Goal: Task Accomplishment & Management: Complete application form

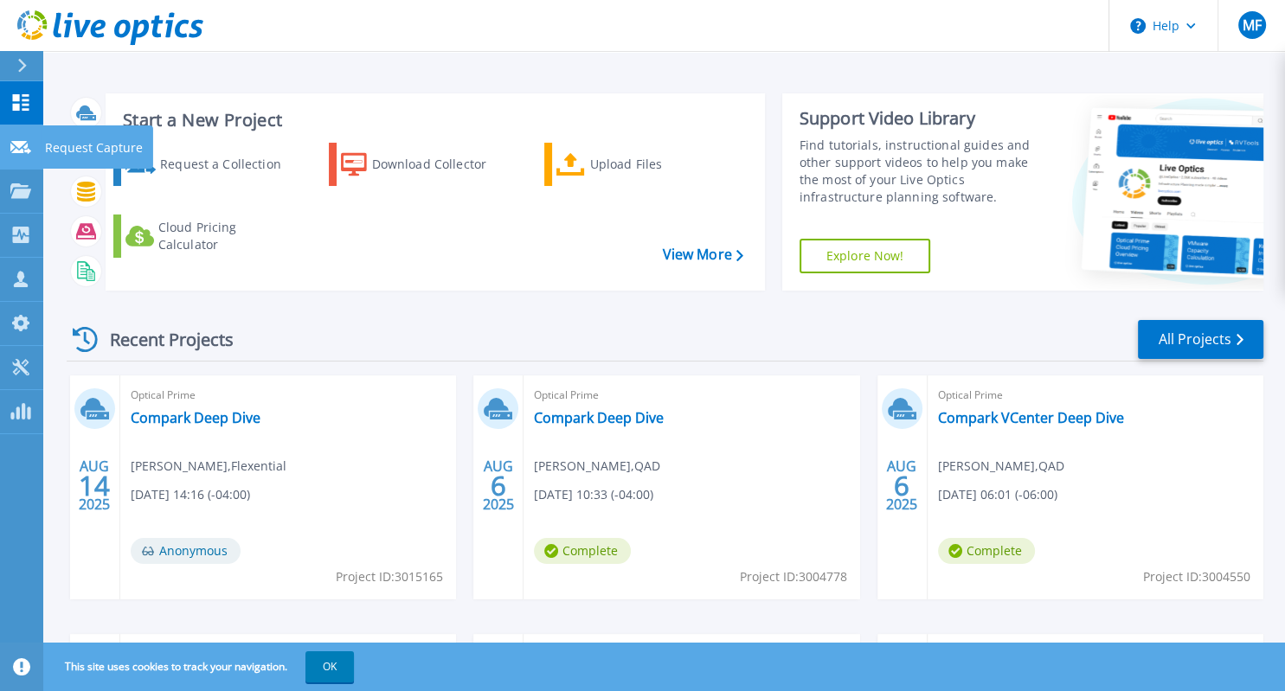
click at [26, 150] on icon at bounding box center [20, 147] width 21 height 13
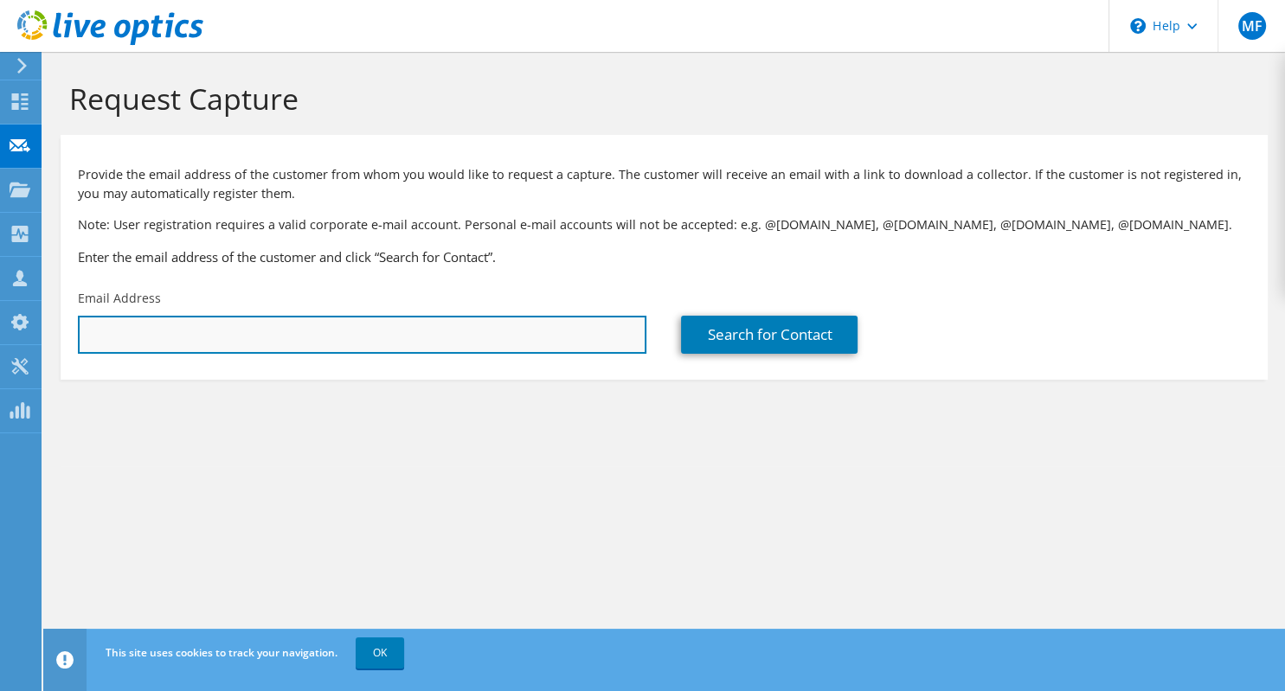
click at [593, 326] on input "text" at bounding box center [362, 335] width 568 height 38
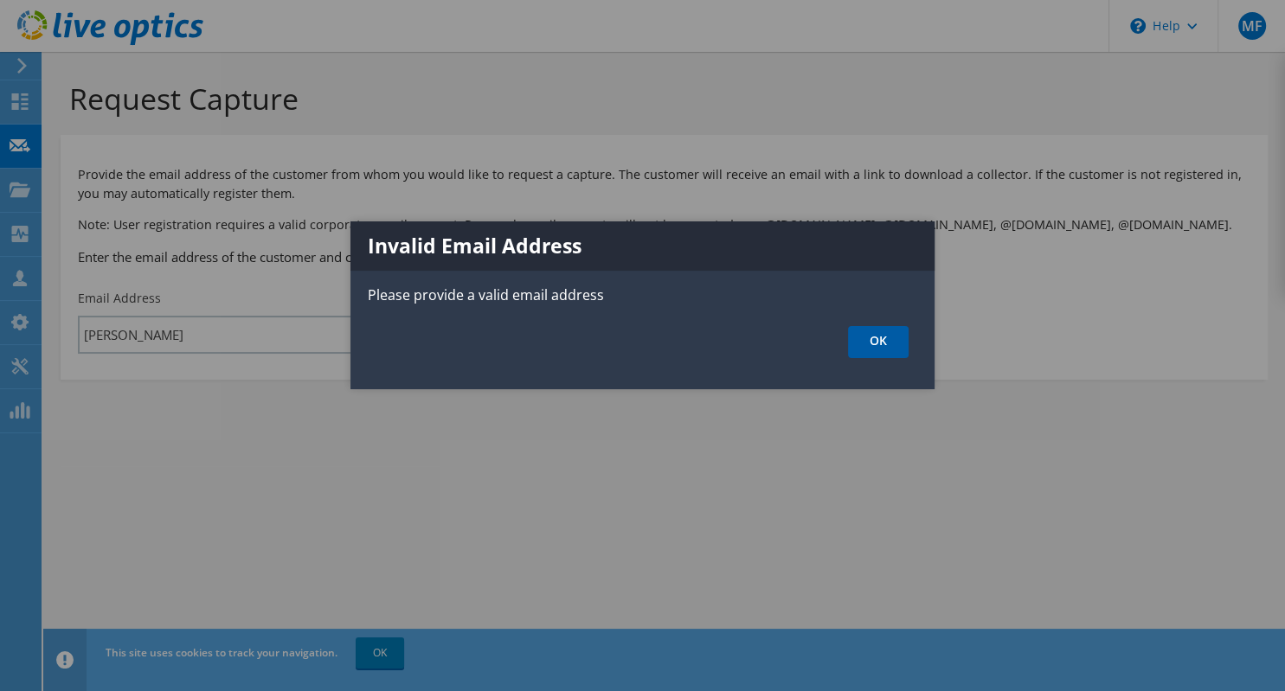
click at [863, 340] on link "OK" at bounding box center [878, 342] width 61 height 32
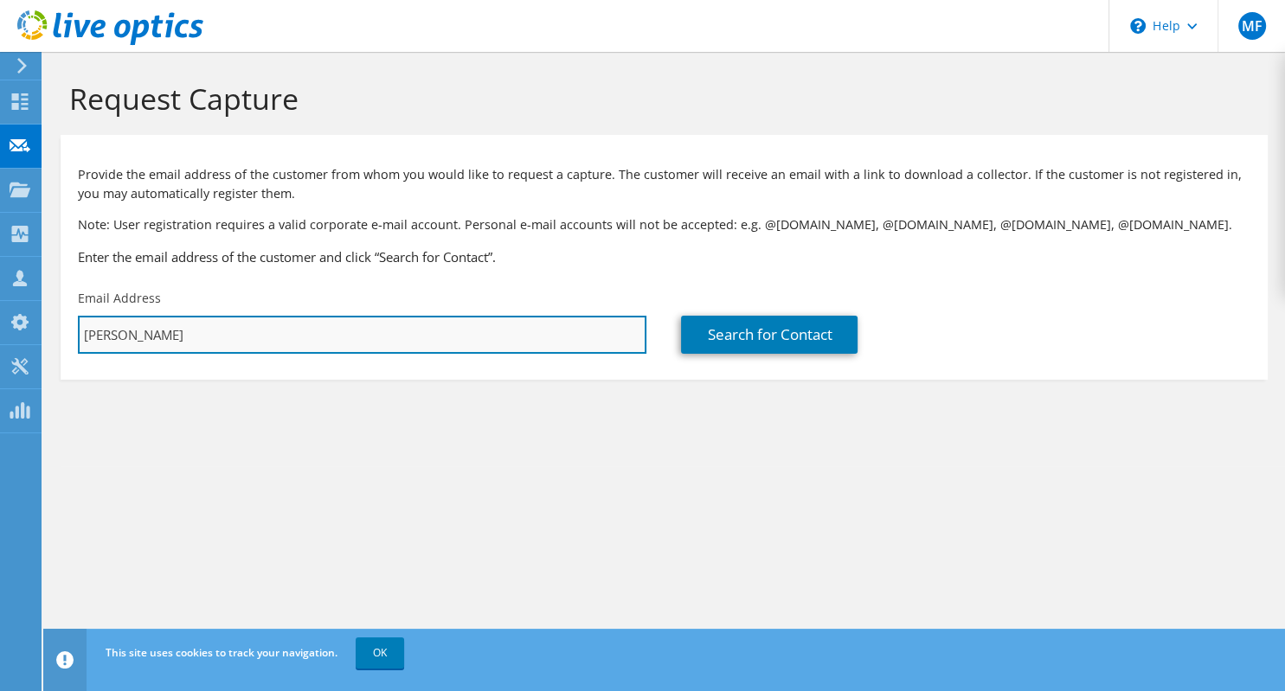
click at [292, 349] on input "[PERSON_NAME]" at bounding box center [362, 335] width 568 height 38
click at [215, 336] on input "[PERSON_NAME]" at bounding box center [362, 335] width 568 height 38
paste input ""[PERSON_NAME]" <[PERSON_NAME][EMAIL_ADDRESS][PERSON_NAME][DOMAIN_NAME]>"
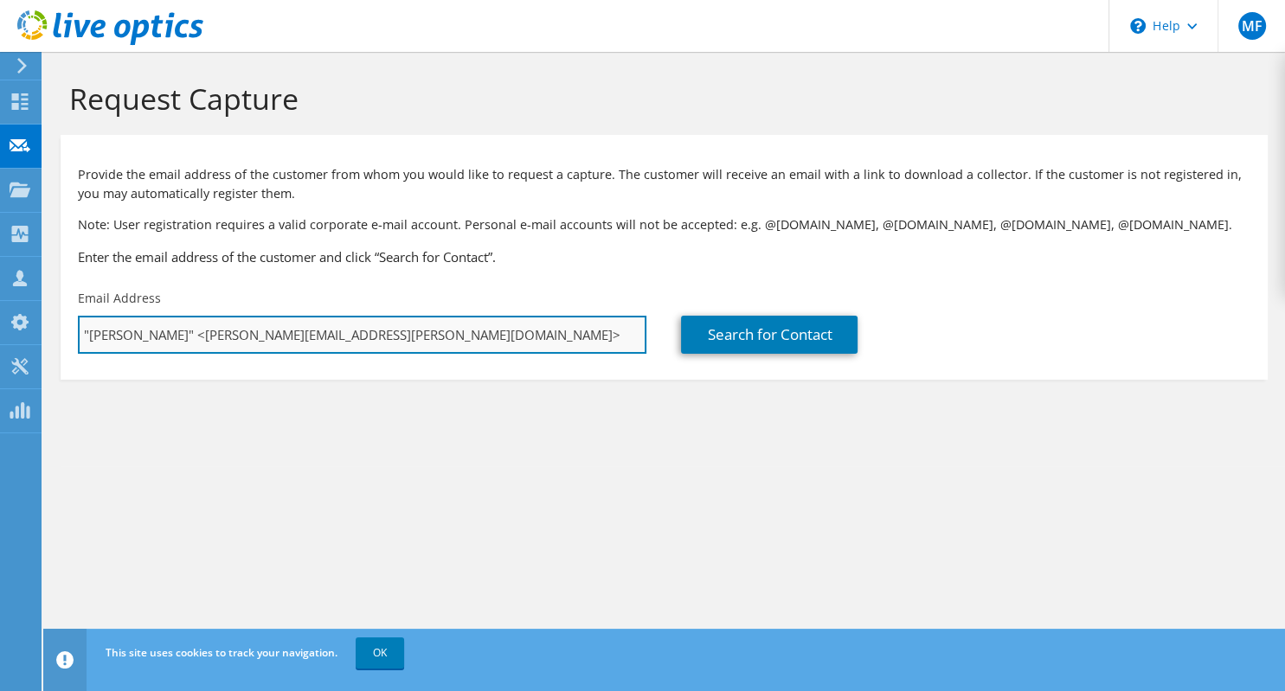
drag, startPoint x: 198, startPoint y: 339, endPoint x: 47, endPoint y: 343, distance: 151.4
click at [78, 343] on input ""[PERSON_NAME]" <[PERSON_NAME][EMAIL_ADDRESS][PERSON_NAME][DOMAIN_NAME]>" at bounding box center [362, 335] width 568 height 38
click at [334, 328] on input "[PERSON_NAME][EMAIL_ADDRESS][PERSON_NAME][DOMAIN_NAME]>" at bounding box center [362, 335] width 568 height 38
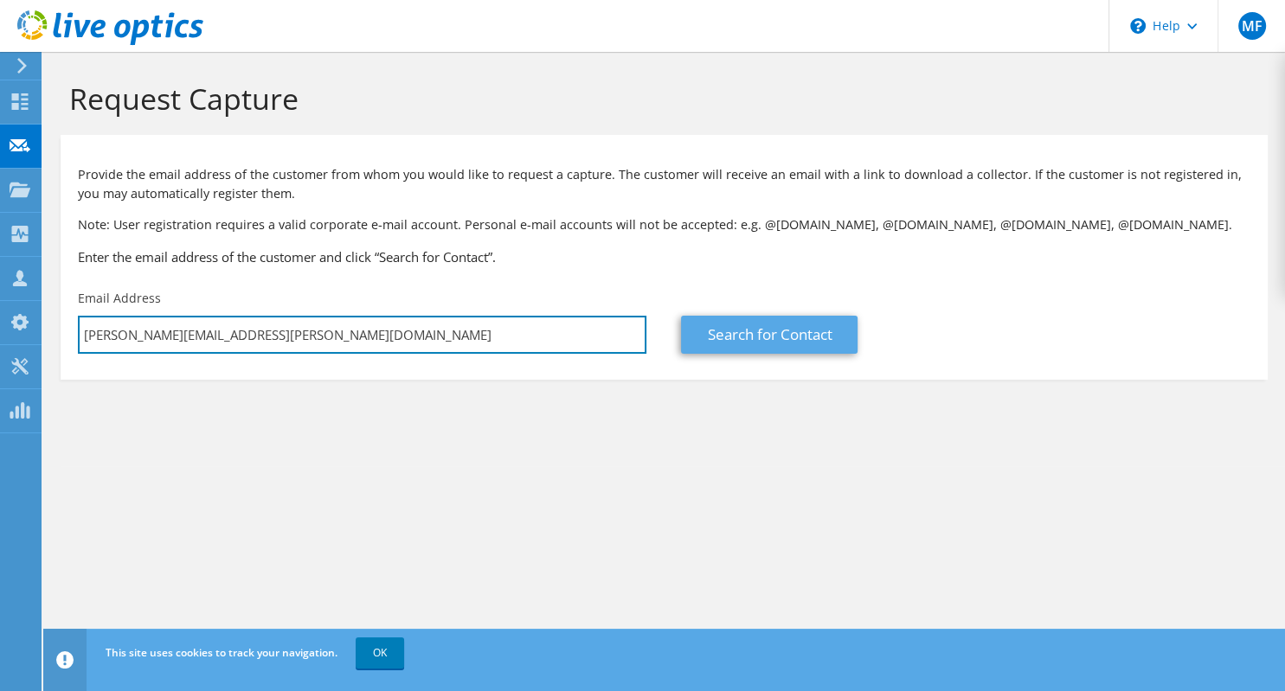
type input "[PERSON_NAME][EMAIL_ADDRESS][PERSON_NAME][DOMAIN_NAME]"
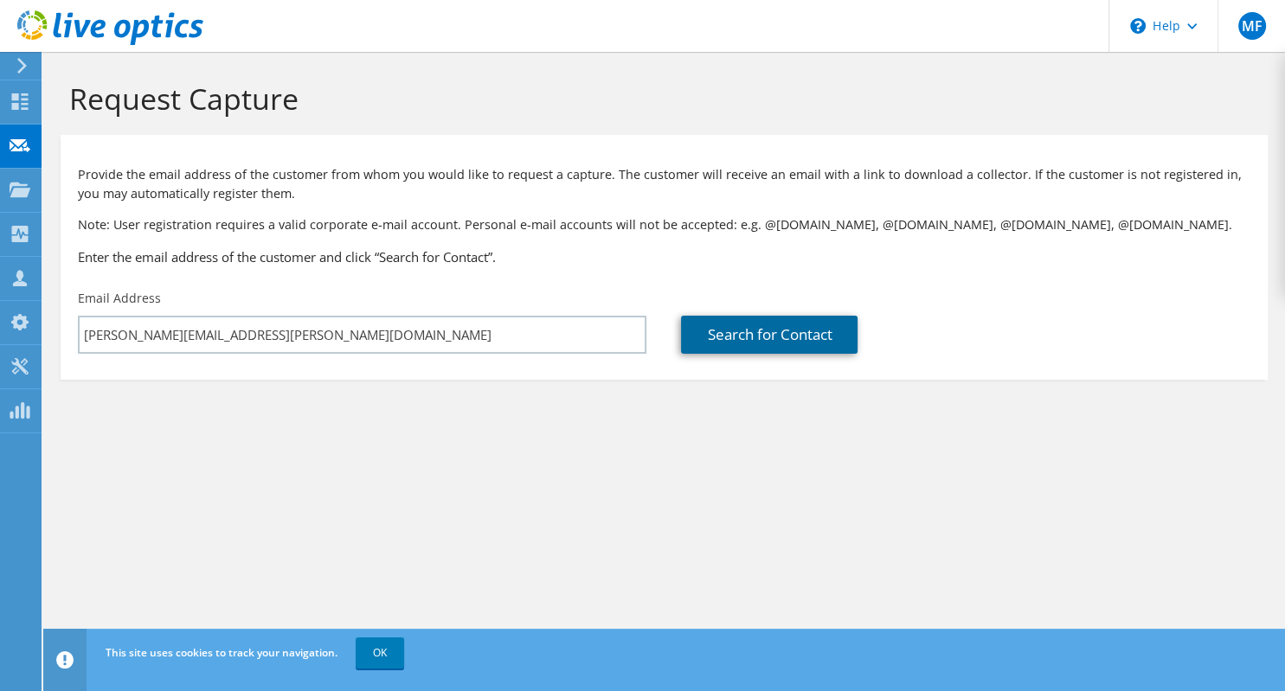
click at [727, 333] on link "Search for Contact" at bounding box center [769, 335] width 176 height 38
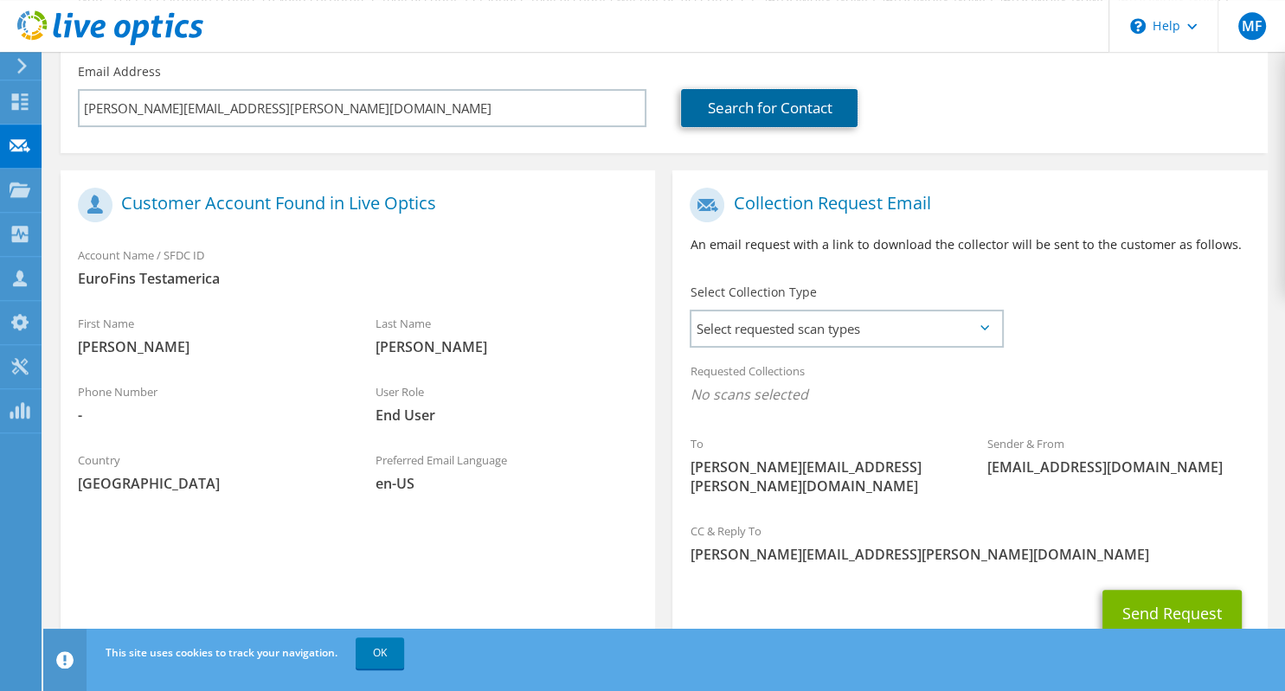
scroll to position [275, 0]
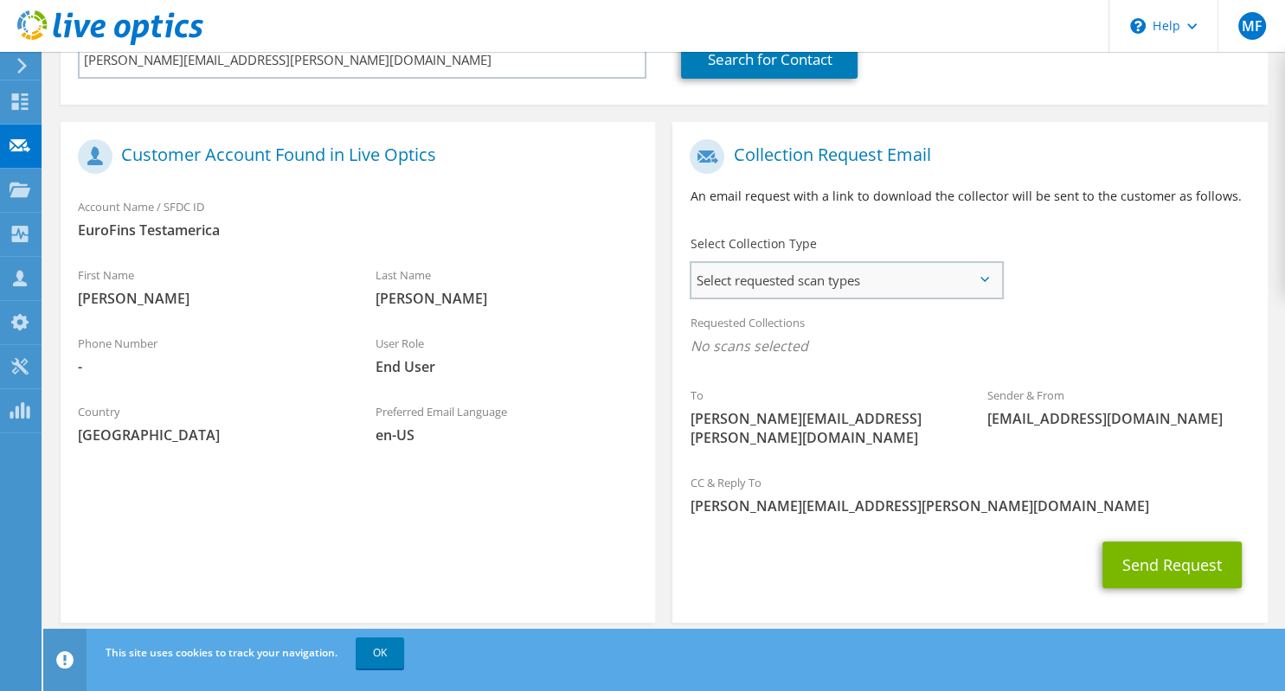
click at [731, 274] on span "Select requested scan types" at bounding box center [845, 280] width 309 height 35
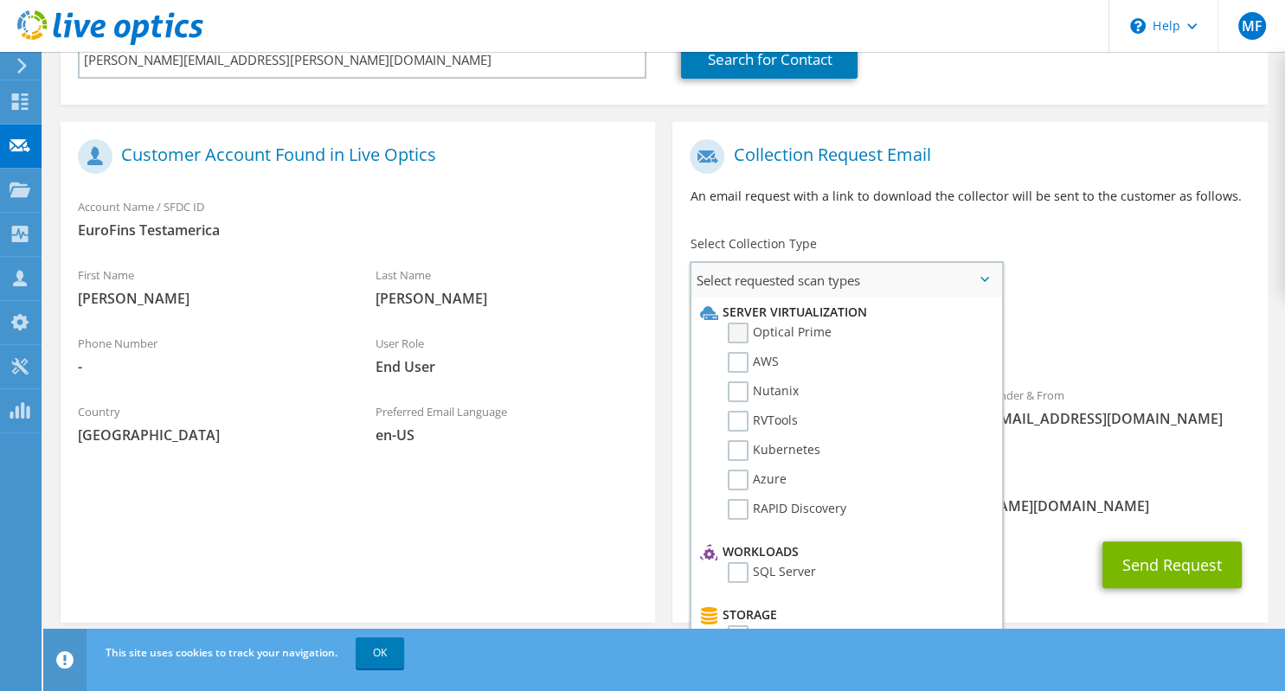
click at [740, 332] on label "Optical Prime" at bounding box center [779, 333] width 104 height 21
click at [0, 0] on input "Optical Prime" at bounding box center [0, 0] width 0 height 0
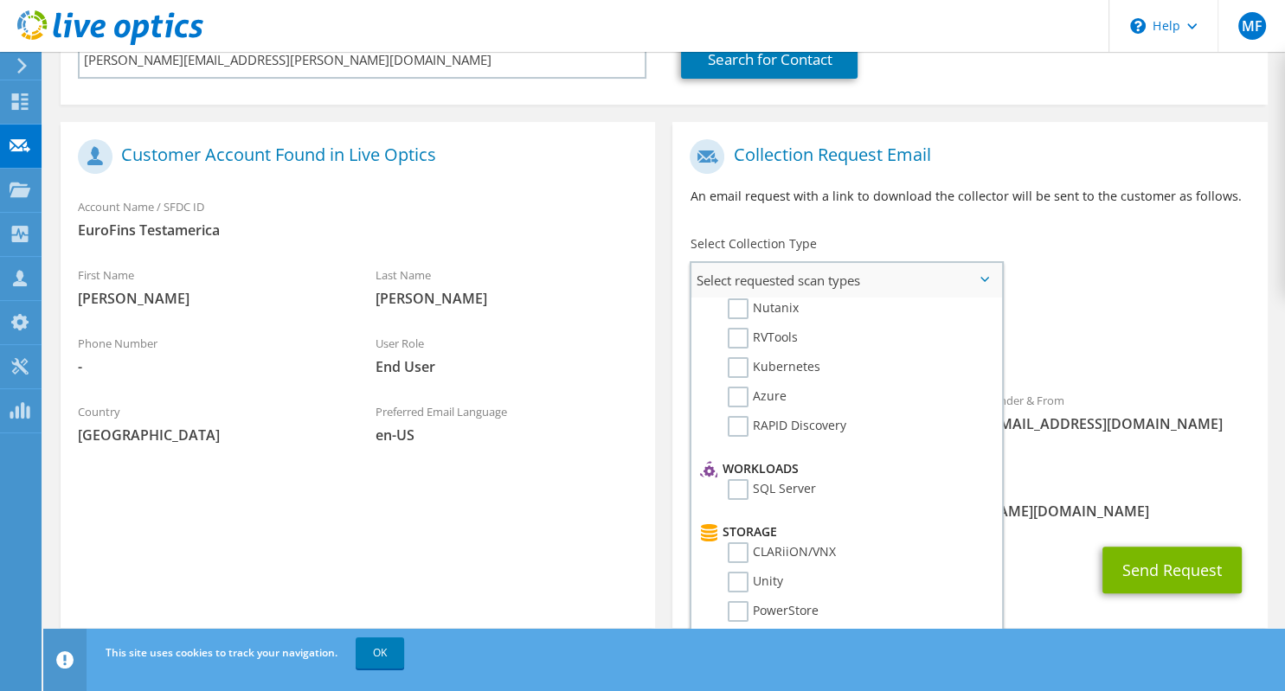
scroll to position [166, 0]
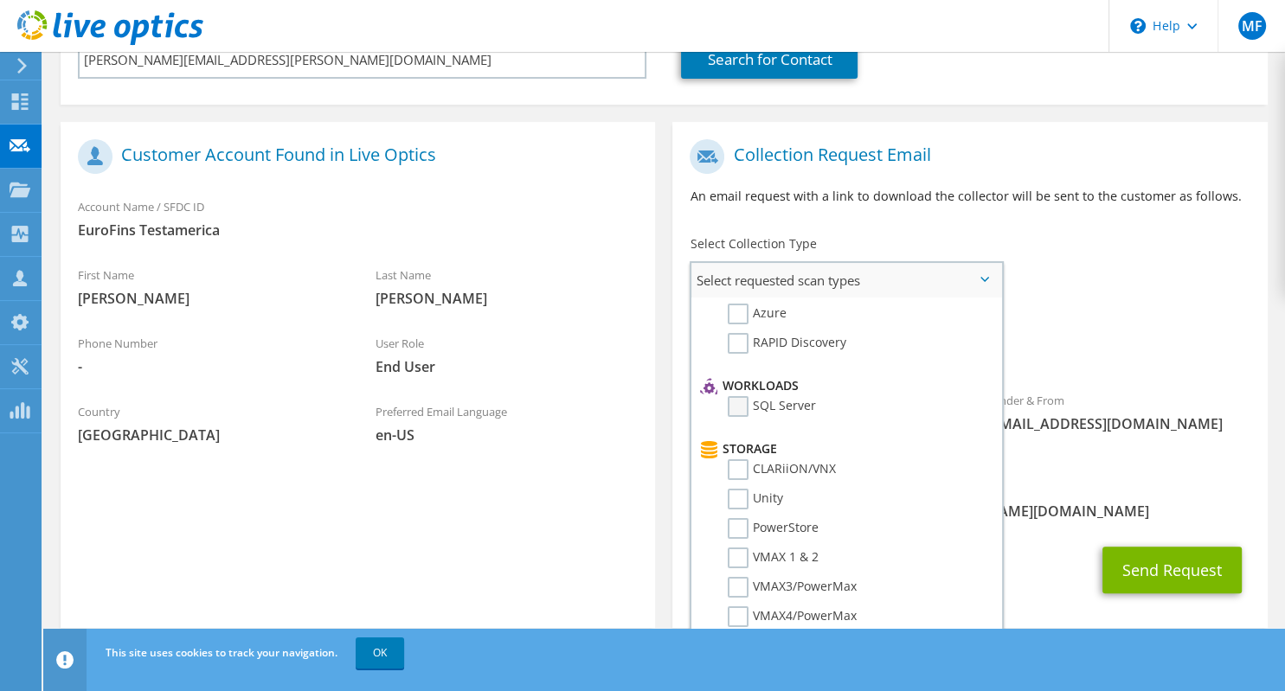
click at [735, 404] on label "SQL Server" at bounding box center [771, 406] width 88 height 21
click at [0, 0] on input "SQL Server" at bounding box center [0, 0] width 0 height 0
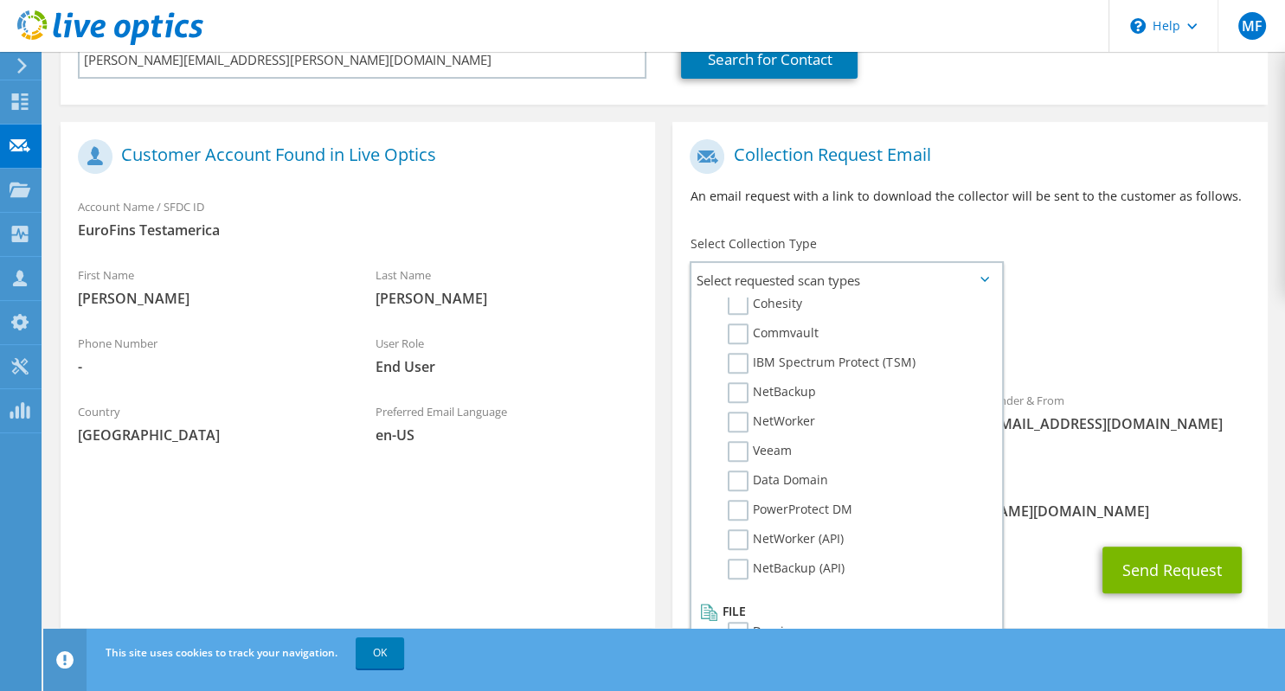
scroll to position [280, 0]
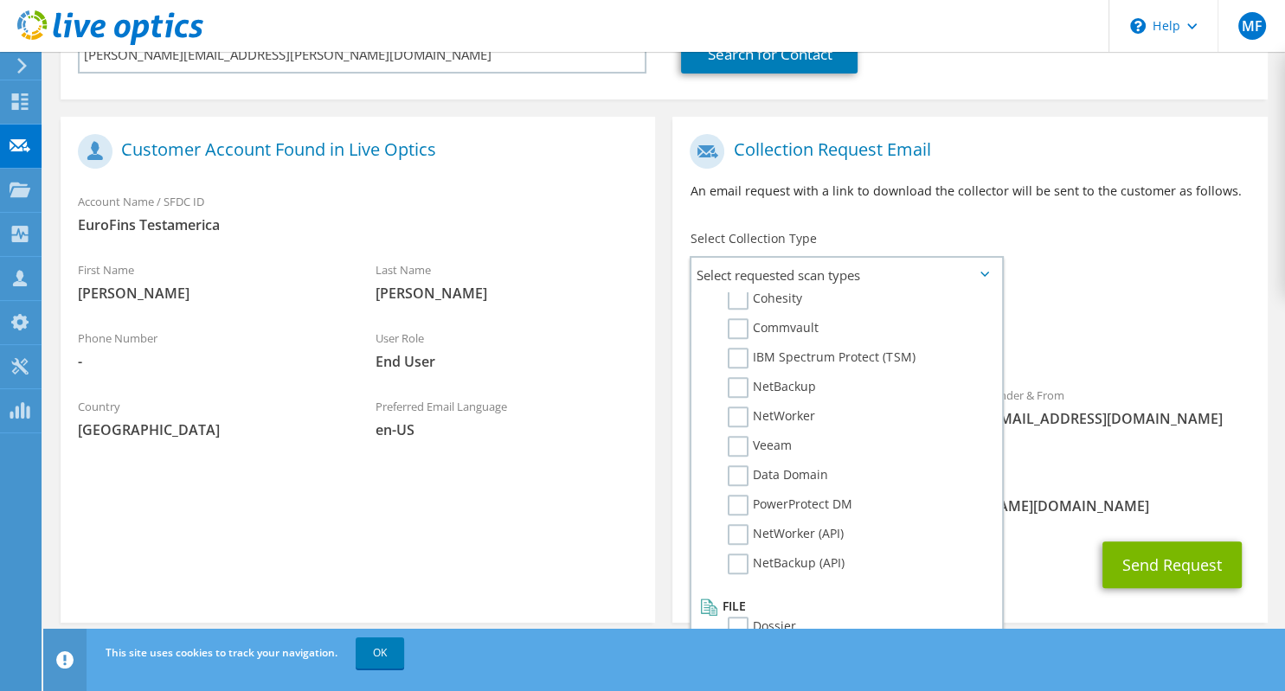
click at [1130, 346] on span "Optical Prime SQL Server" at bounding box center [969, 345] width 560 height 29
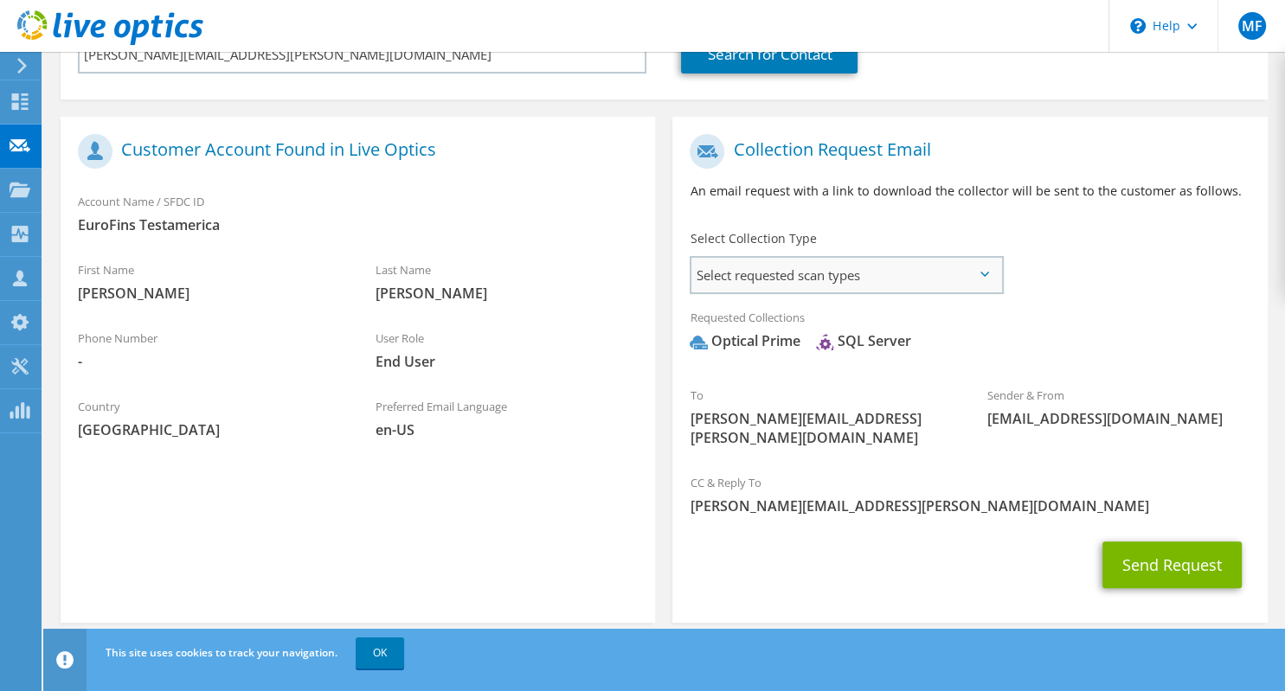
click at [871, 272] on span "Select requested scan types" at bounding box center [845, 275] width 309 height 35
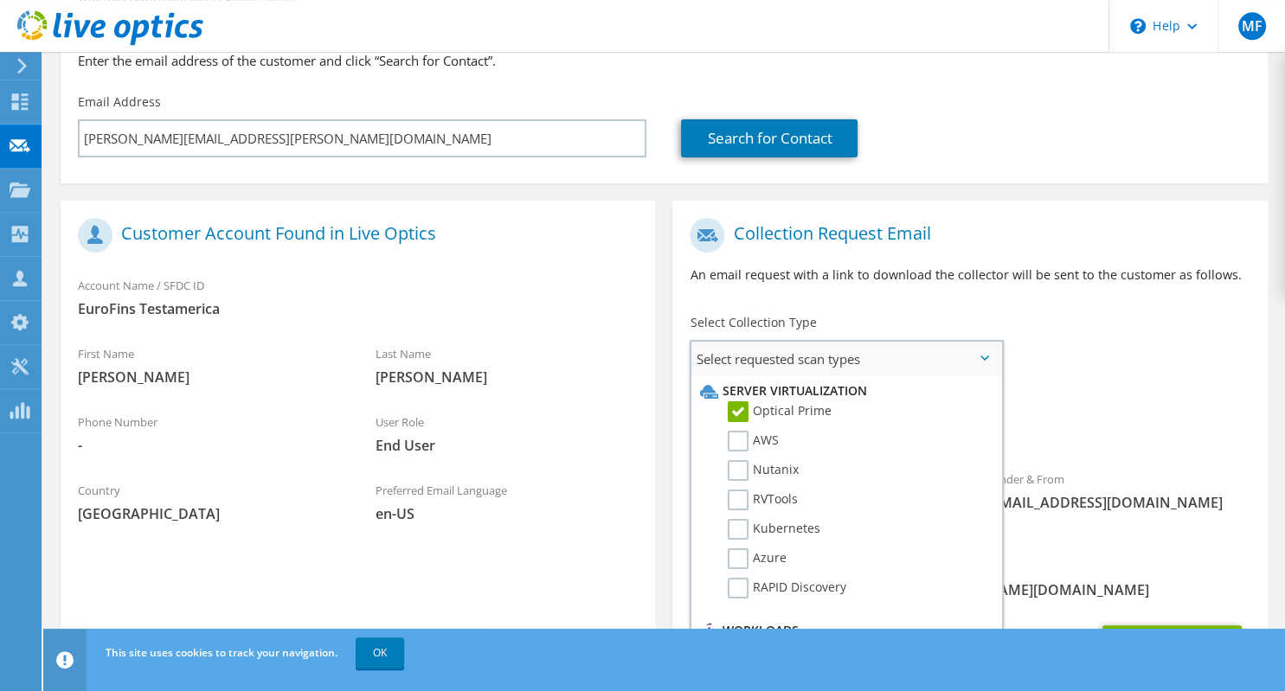
scroll to position [97, 0]
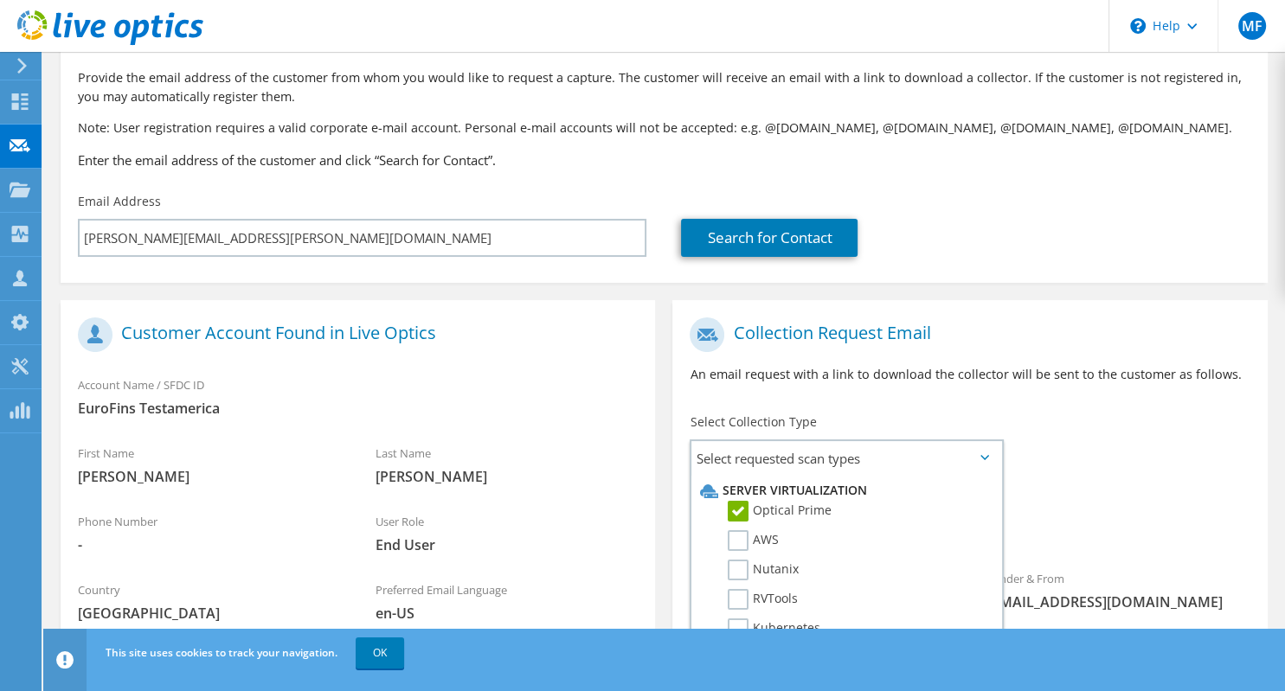
click at [1105, 468] on div "To [PERSON_NAME][EMAIL_ADDRESS][PERSON_NAME][DOMAIN_NAME] Sender & From [EMAIL_…" at bounding box center [969, 478] width 594 height 339
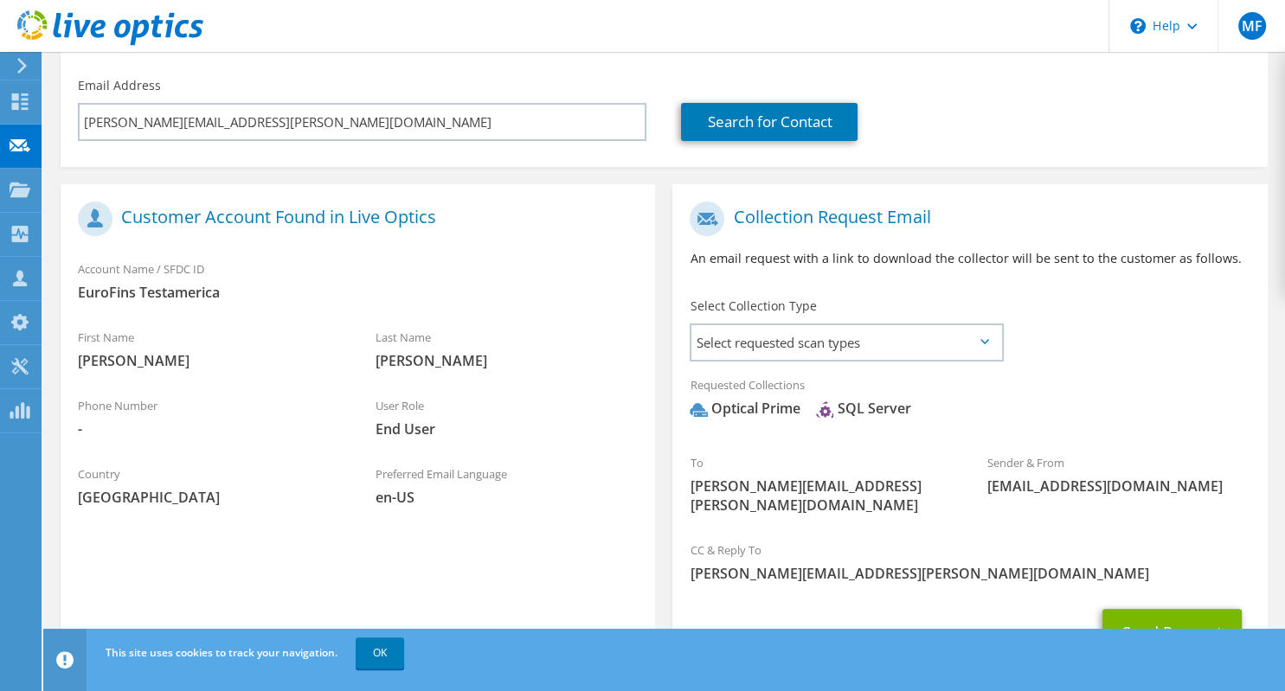
scroll to position [280, 0]
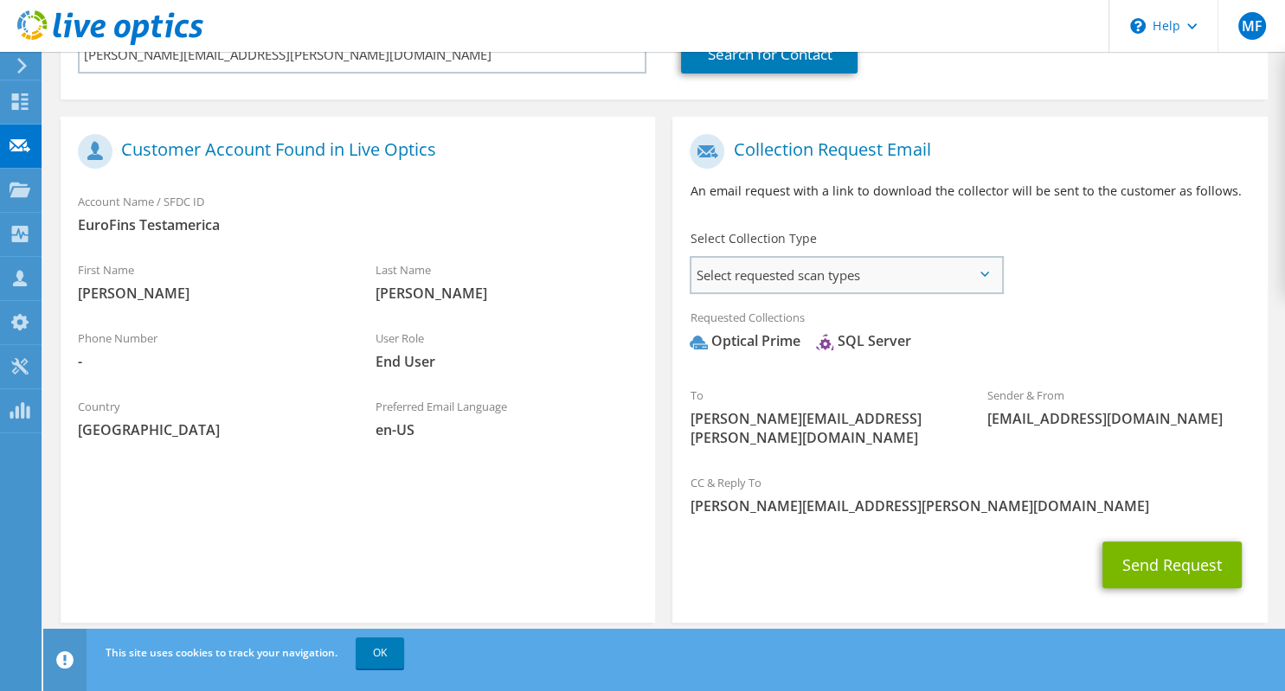
click at [945, 270] on span "Select requested scan types" at bounding box center [845, 275] width 309 height 35
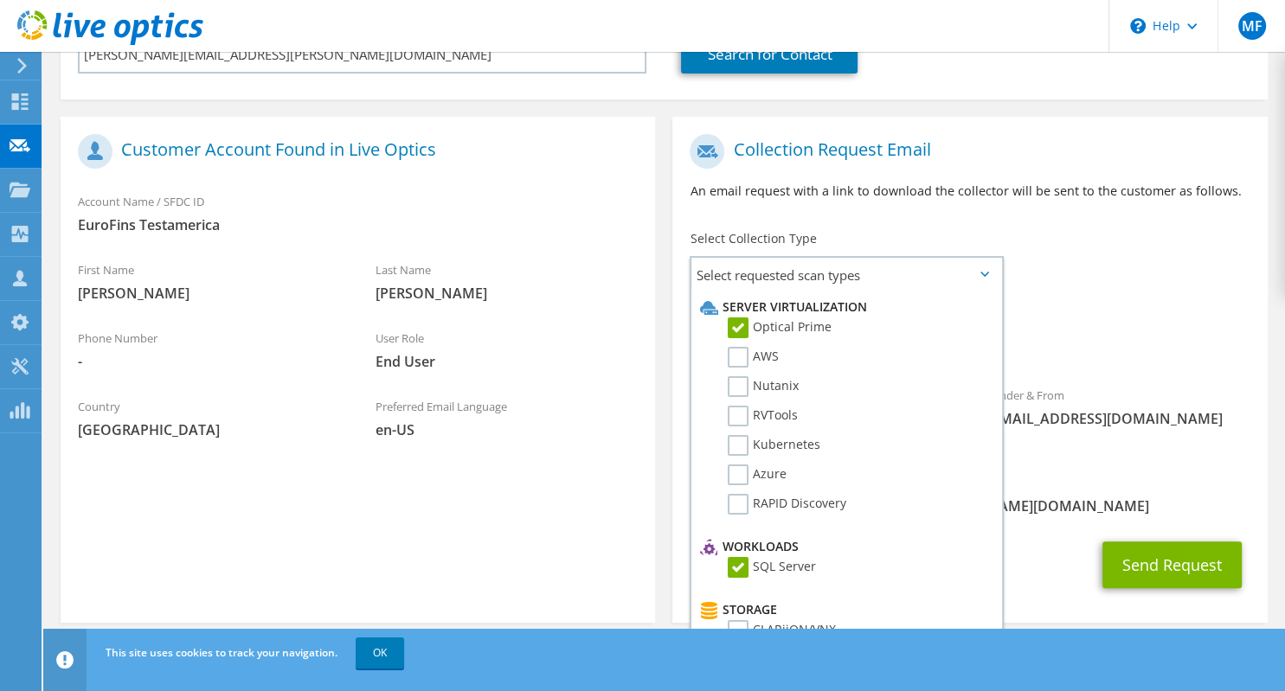
click at [1163, 215] on div "Collection Request Email An email request with a link to download the collector…" at bounding box center [969, 173] width 594 height 96
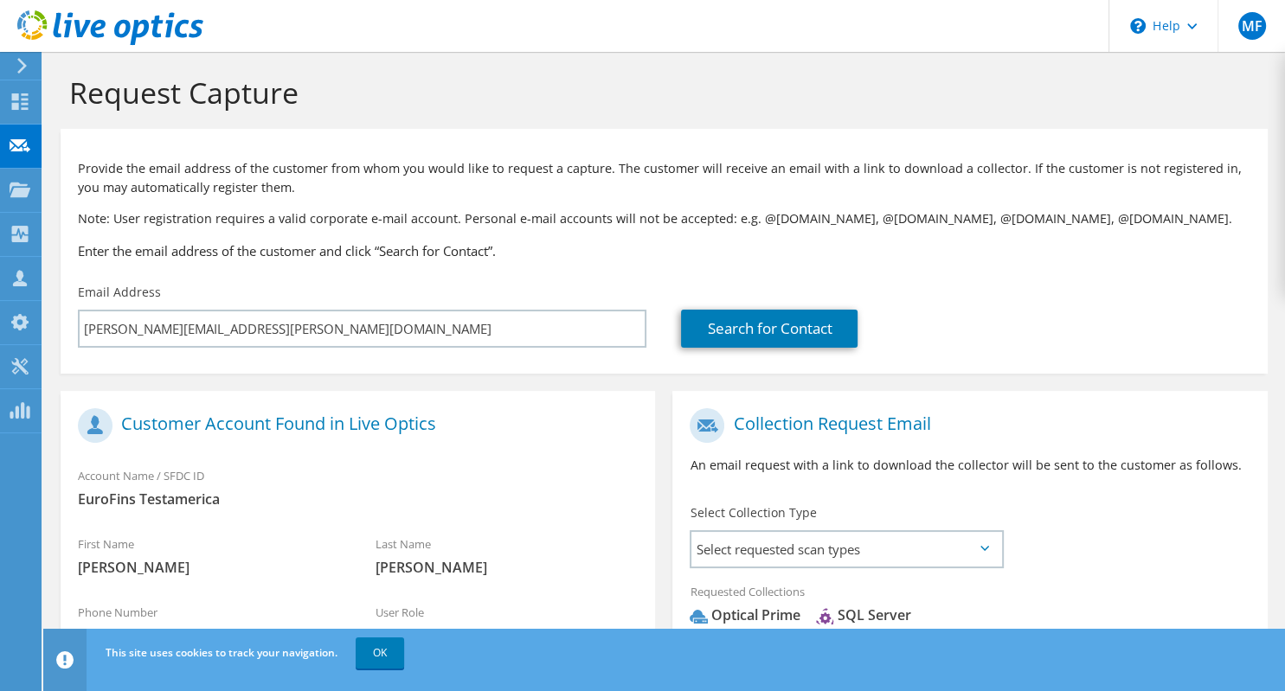
scroll to position [0, 0]
